Goal: Navigation & Orientation: Find specific page/section

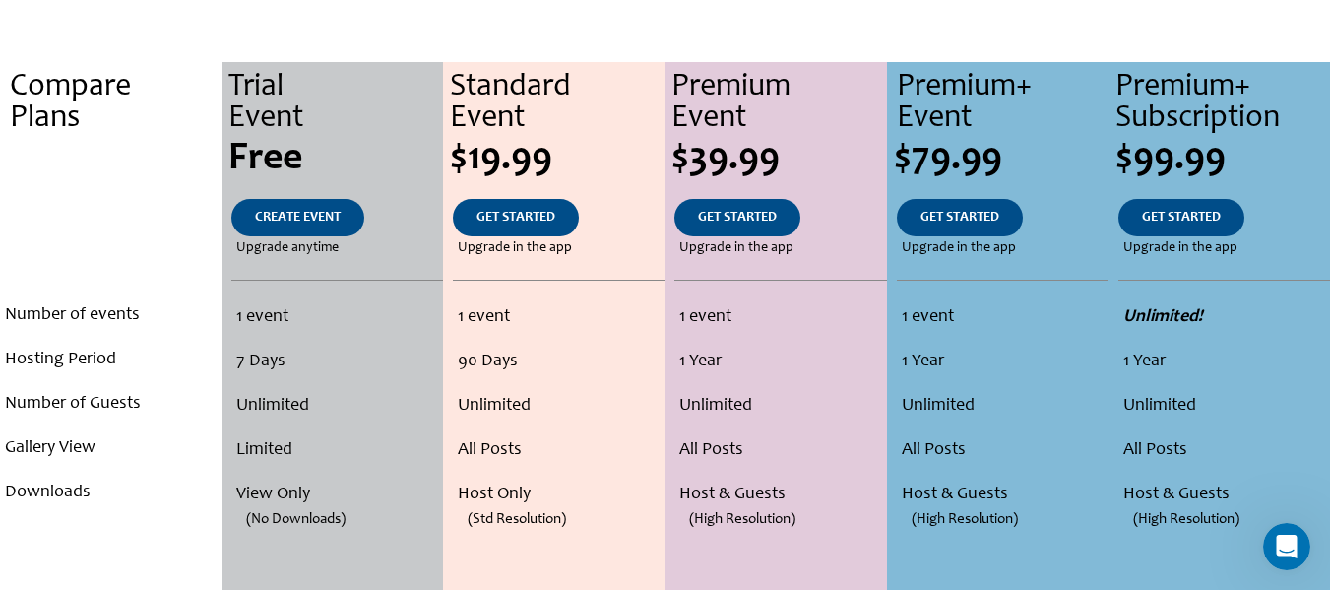
scroll to position [402, 0]
click at [63, 443] on li "Gallery View" at bounding box center [111, 447] width 212 height 44
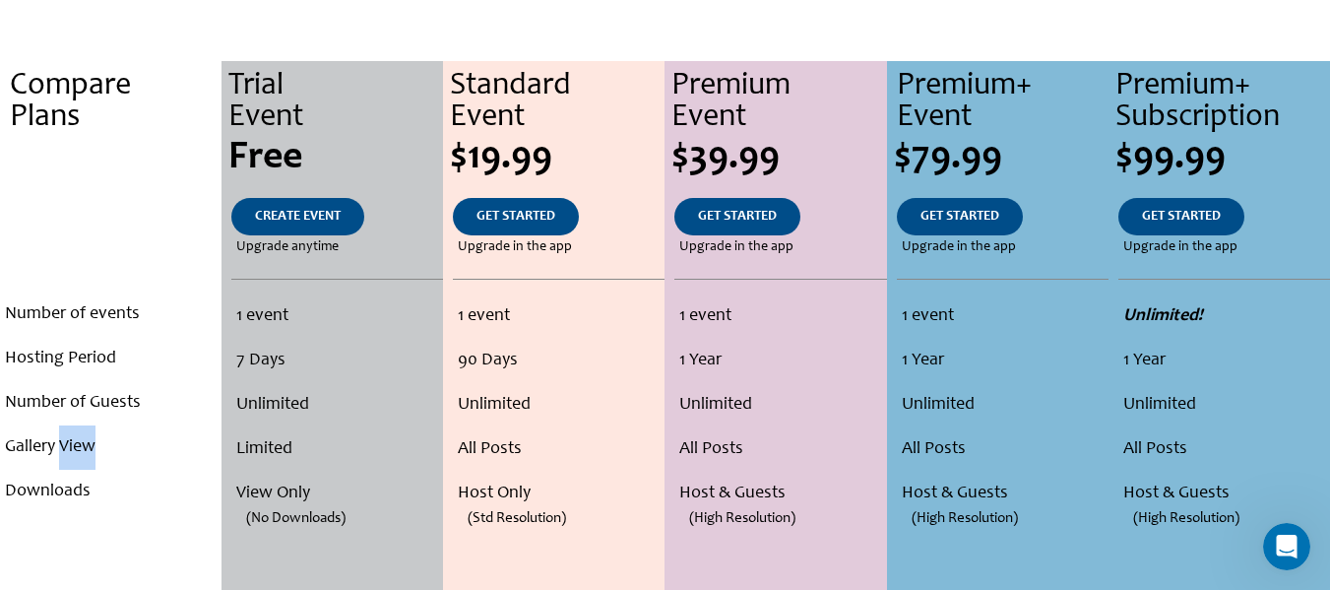
click at [63, 443] on li "Gallery View" at bounding box center [111, 447] width 212 height 44
click at [50, 409] on div at bounding box center [50, 409] width 0 height 0
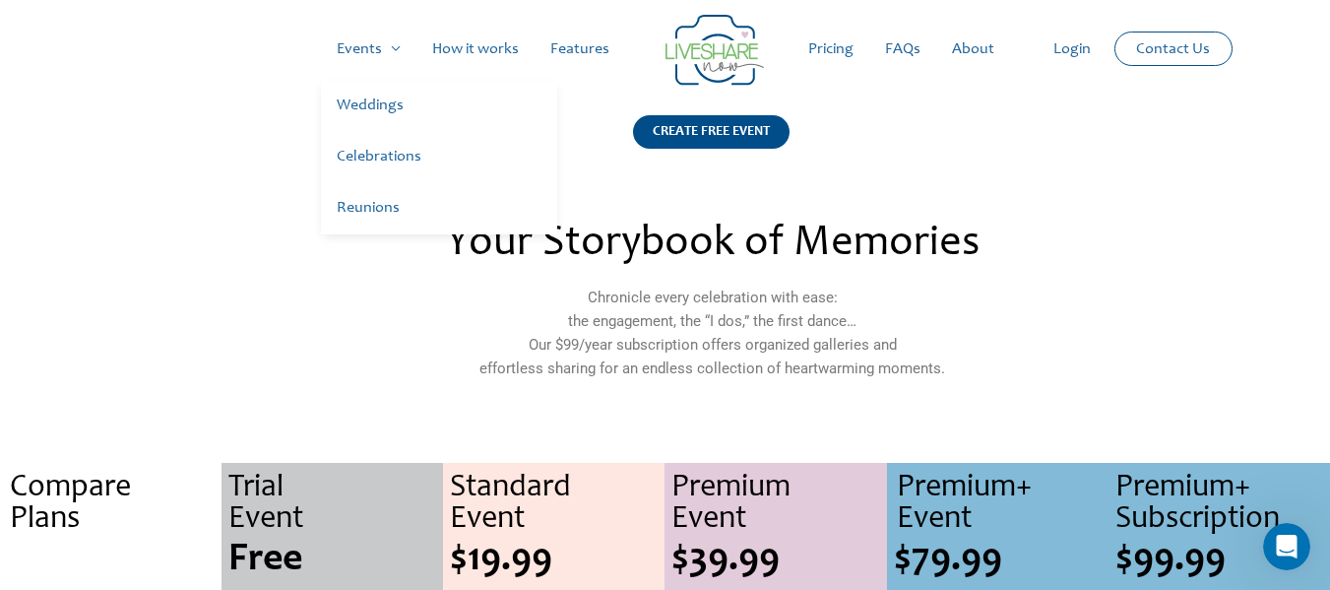
click at [380, 103] on link "Weddings" at bounding box center [439, 106] width 236 height 51
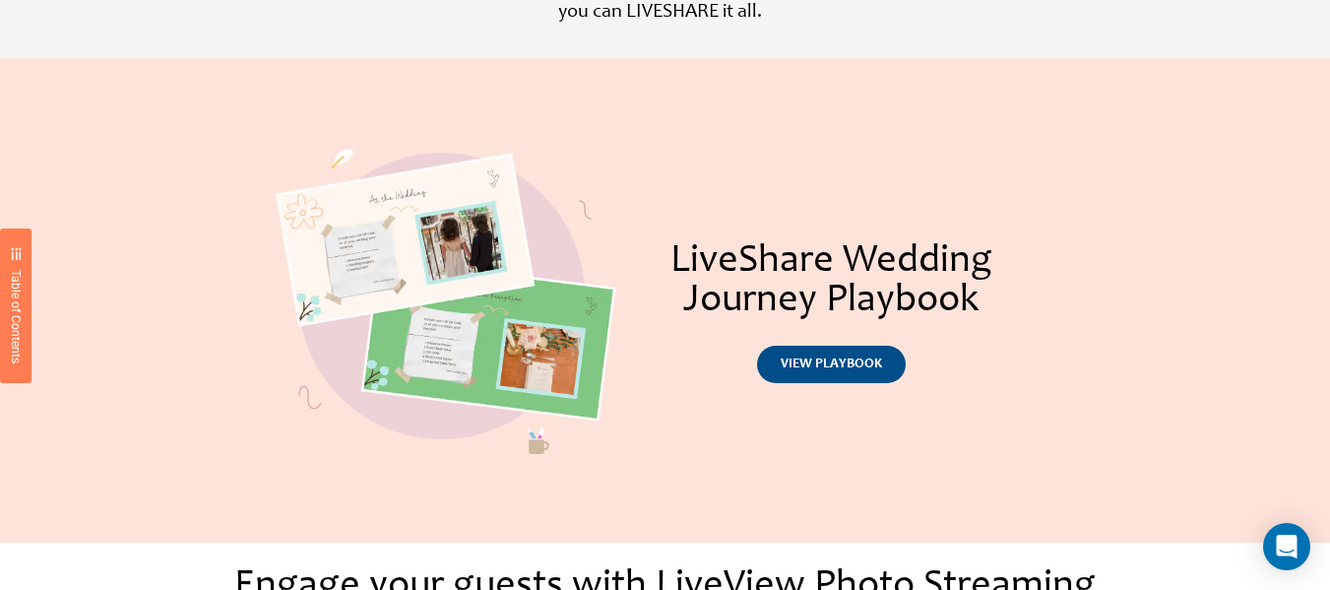
scroll to position [804, 0]
